Goal: Book appointment/travel/reservation

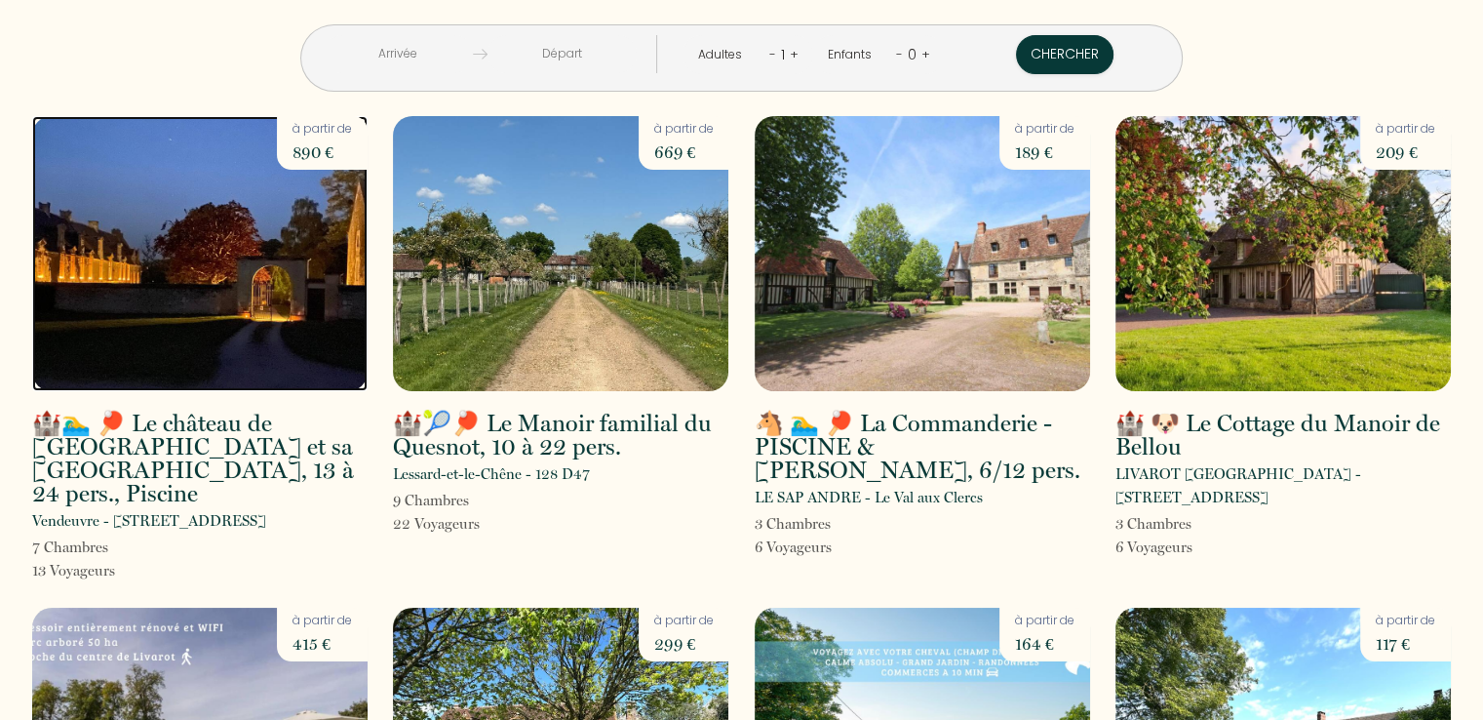
click at [230, 228] on img at bounding box center [200, 253] width 336 height 275
